Goal: Transaction & Acquisition: Book appointment/travel/reservation

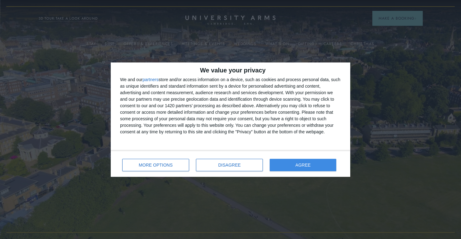
click at [310, 162] on button "AGREE" at bounding box center [303, 165] width 67 height 12
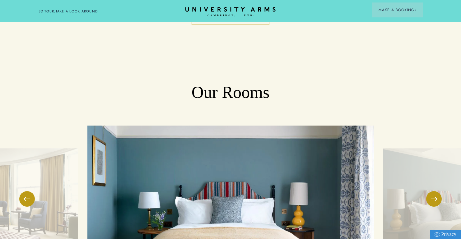
scroll to position [466, 0]
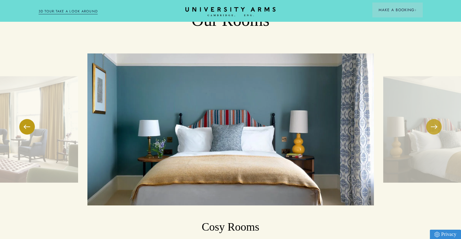
click at [438, 125] on button at bounding box center [434, 127] width 16 height 16
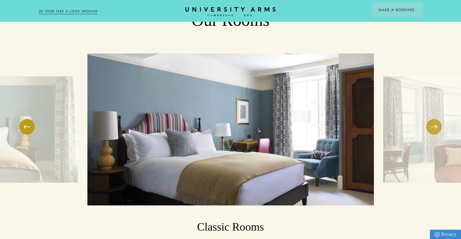
click at [438, 125] on button at bounding box center [434, 127] width 16 height 16
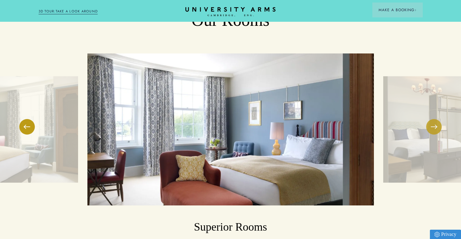
click at [438, 125] on button at bounding box center [434, 127] width 16 height 16
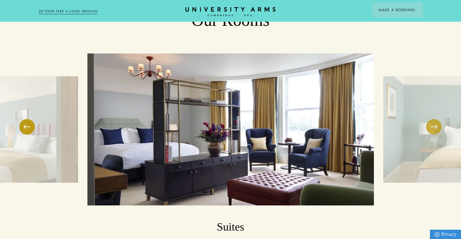
click at [438, 125] on button at bounding box center [434, 127] width 16 height 16
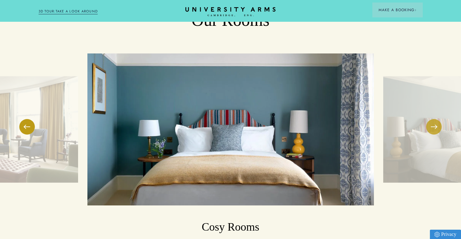
click at [438, 125] on button at bounding box center [434, 127] width 16 height 16
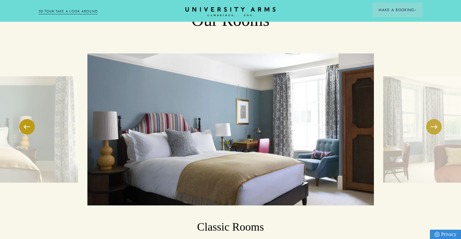
click at [438, 125] on button at bounding box center [434, 127] width 16 height 16
click at [437, 127] on span at bounding box center [434, 127] width 6 height 1
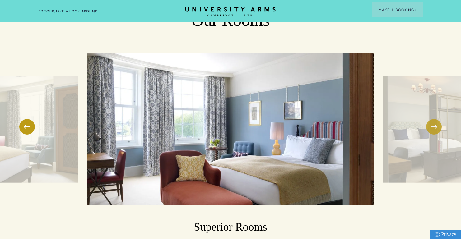
click at [434, 126] on button at bounding box center [434, 127] width 16 height 16
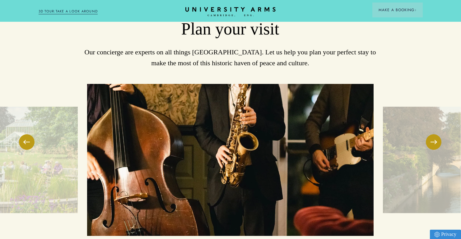
scroll to position [1393, 0]
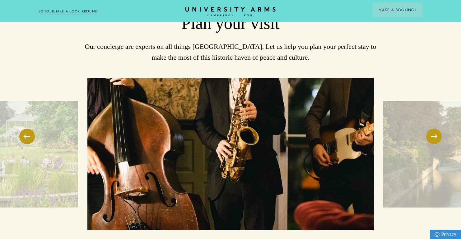
click at [66, 11] on link "3D TOUR:TAKE A LOOK AROUND" at bounding box center [68, 12] width 59 height 6
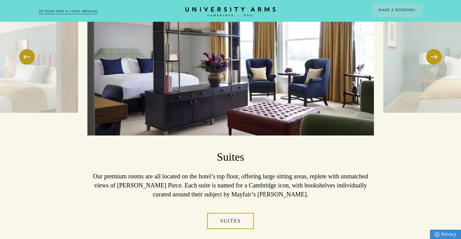
scroll to position [539, 0]
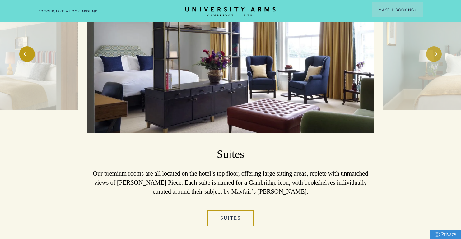
click at [431, 54] on span at bounding box center [434, 54] width 6 height 1
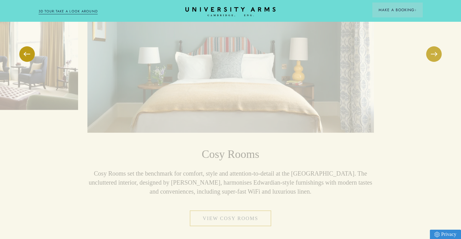
click at [431, 54] on span at bounding box center [434, 54] width 6 height 1
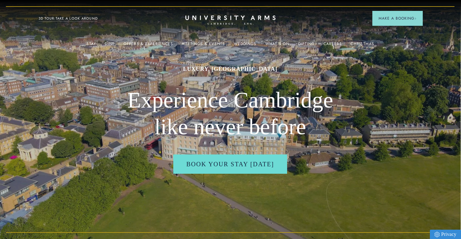
scroll to position [0, 0]
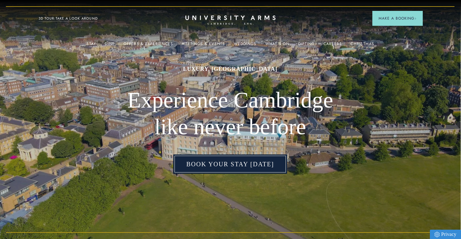
click at [246, 168] on link "Book Your Stay [DATE]" at bounding box center [230, 164] width 114 height 19
